Goal: Complete application form

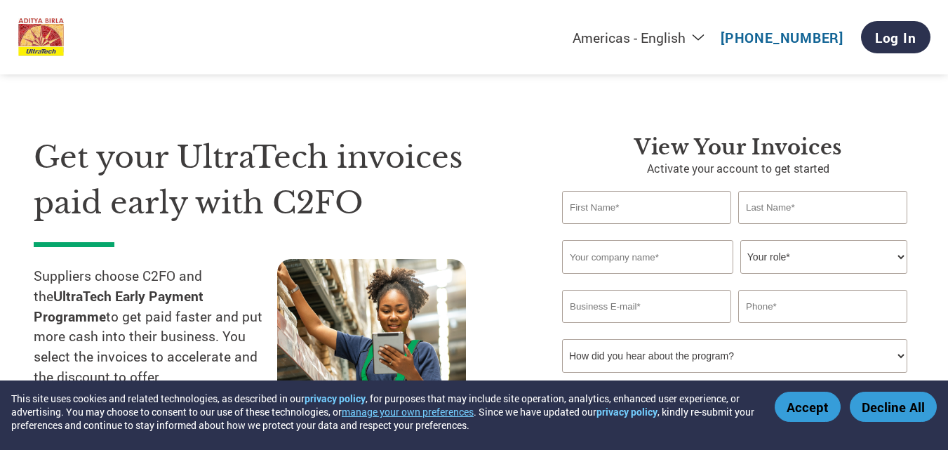
select select "en-[GEOGRAPHIC_DATA]"
click at [663, 223] on input "text" at bounding box center [646, 207] width 169 height 33
type input "[PERSON_NAME] BATTERY WORKS"
click at [758, 211] on input "text" at bounding box center [822, 207] width 169 height 33
click at [694, 206] on input "[PERSON_NAME] BATTERY WORKS" at bounding box center [646, 207] width 169 height 33
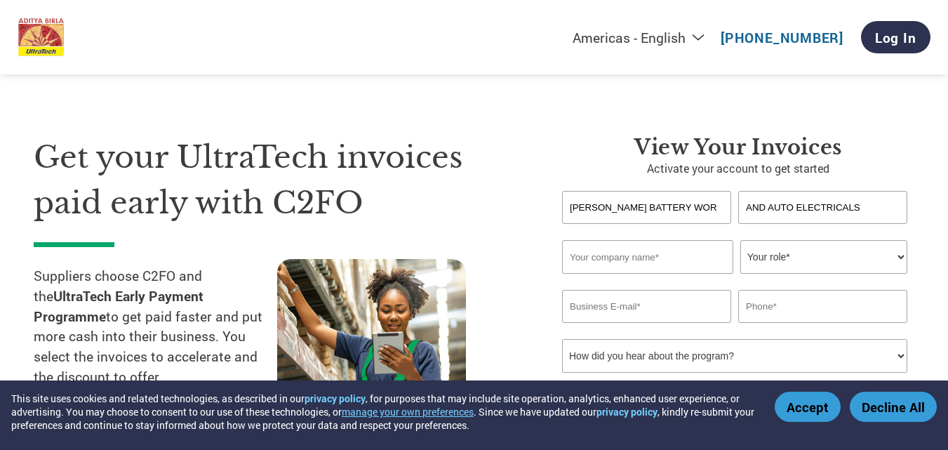
click at [868, 204] on input "AND AUTO ELECTRICALS" at bounding box center [822, 207] width 169 height 33
type input "A"
click at [703, 210] on input "[PERSON_NAME] BATTERY WORKS" at bounding box center [646, 207] width 169 height 33
type input "B"
type input "NAVEEN"
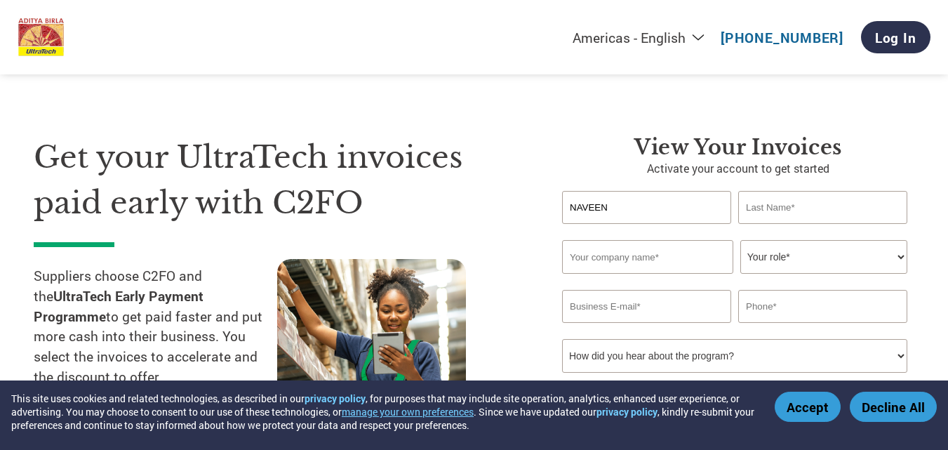
click at [856, 201] on input "text" at bounding box center [822, 207] width 169 height 33
type input "SUVARNA"
click at [644, 259] on input "text" at bounding box center [647, 257] width 171 height 34
type input "[PERSON_NAME] BATTERY WORKS AND AUTO ELECTRICALS"
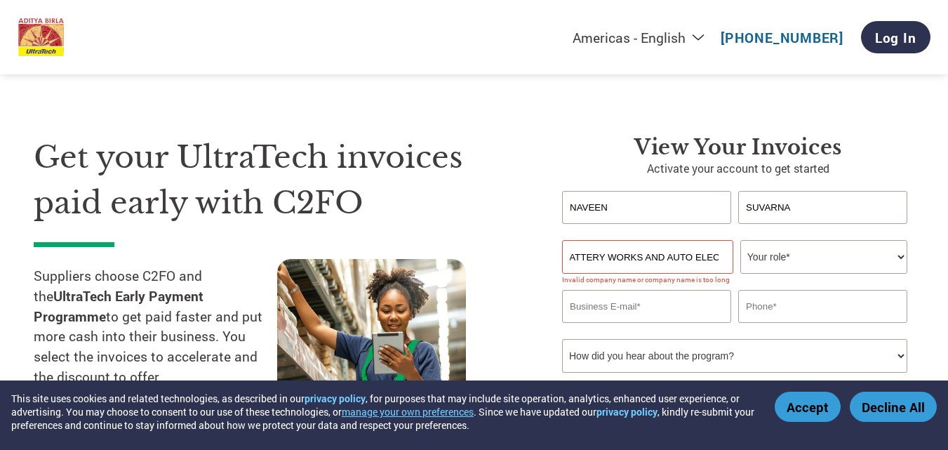
scroll to position [0, 0]
click at [783, 255] on select "Your role* CFO Controller Credit Manager Finance Director Treasurer CEO Preside…" at bounding box center [823, 257] width 167 height 34
click at [534, 265] on div "Get your UltraTech invoices paid early with C2FO Suppliers choose C2FO and the …" at bounding box center [287, 293] width 507 height 317
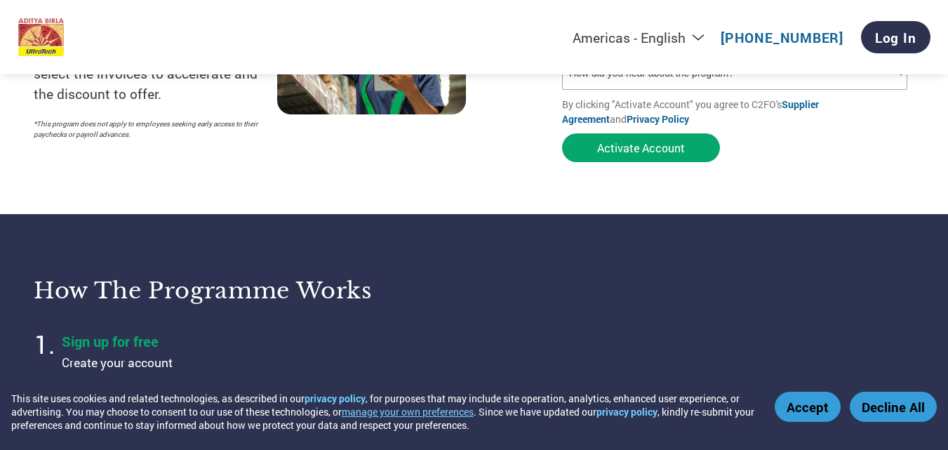
scroll to position [211, 0]
